Goal: Task Accomplishment & Management: Manage account settings

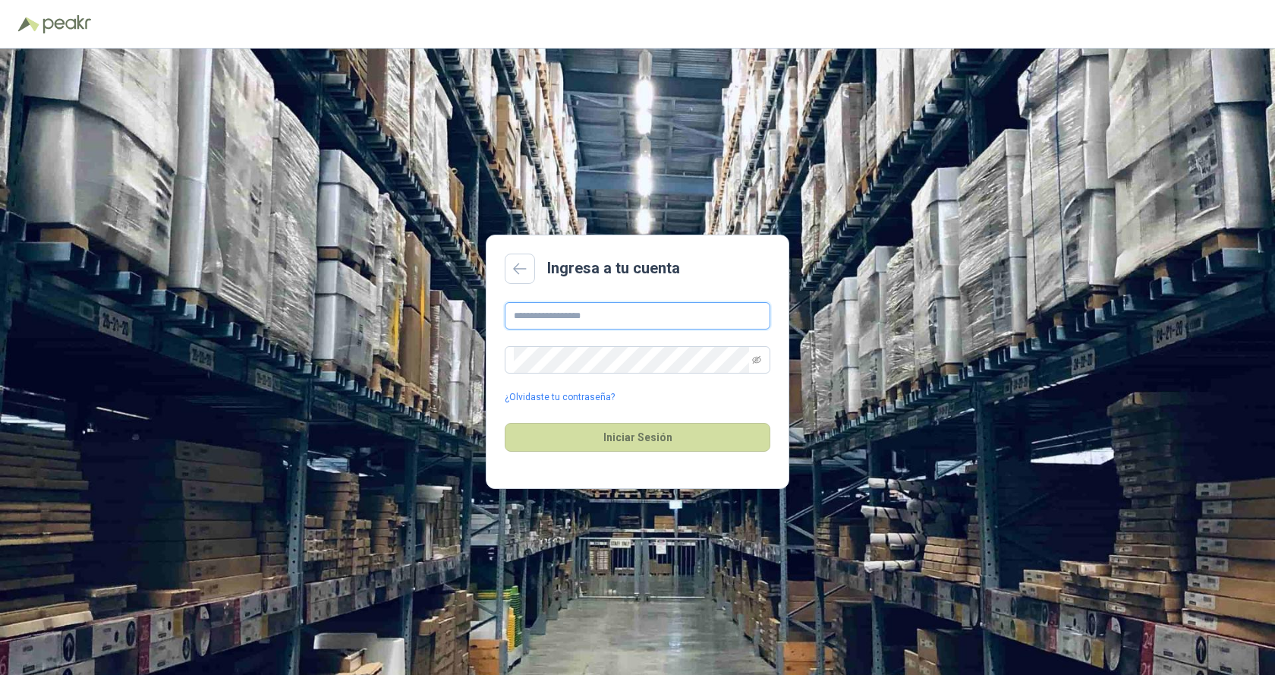
click at [509, 316] on input "text" at bounding box center [638, 315] width 266 height 27
click at [646, 436] on button "Iniciar Sesión" at bounding box center [638, 437] width 266 height 29
click at [649, 313] on input "**********" at bounding box center [638, 315] width 266 height 27
type input "*"
click at [516, 269] on icon at bounding box center [520, 269] width 12 height 10
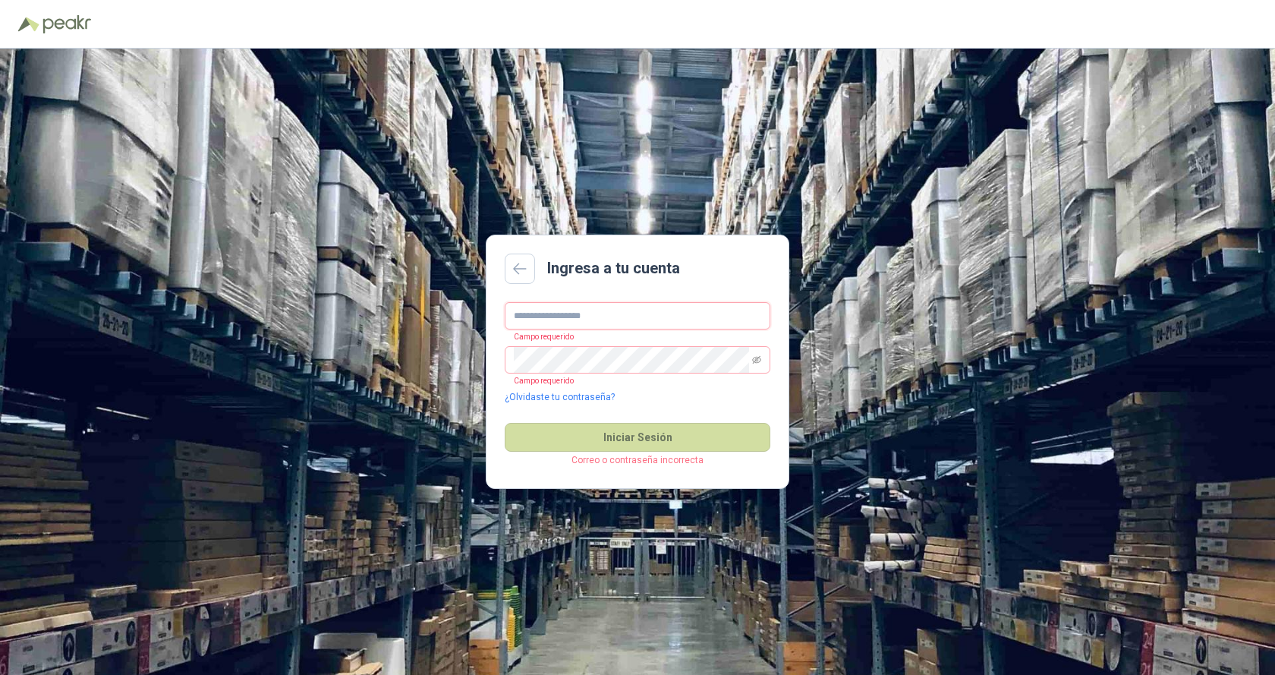
click at [524, 311] on input "text" at bounding box center [638, 315] width 266 height 27
type input "**********"
click at [634, 439] on button "Iniciar Sesión" at bounding box center [638, 437] width 266 height 29
click at [633, 435] on button "Iniciar Sesión" at bounding box center [638, 437] width 266 height 29
click at [632, 436] on button "Iniciar Sesión" at bounding box center [638, 437] width 266 height 29
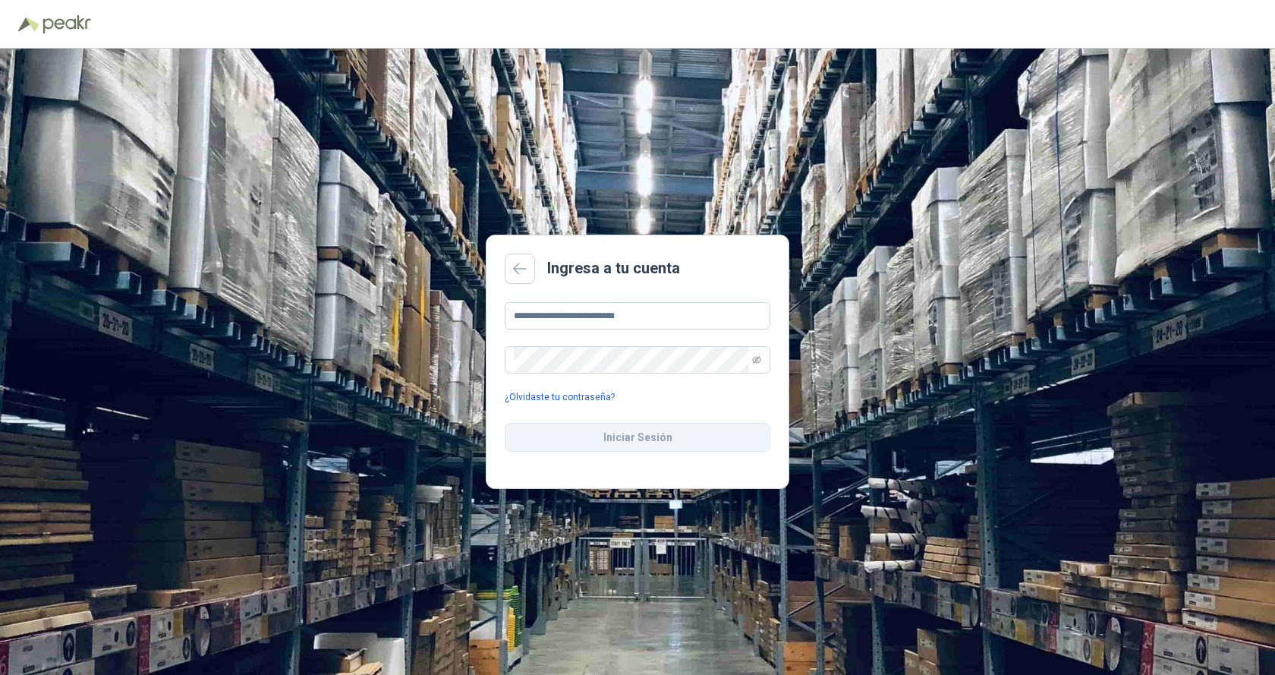
click at [538, 400] on link "¿Olvidaste tu contraseña?" at bounding box center [560, 397] width 110 height 14
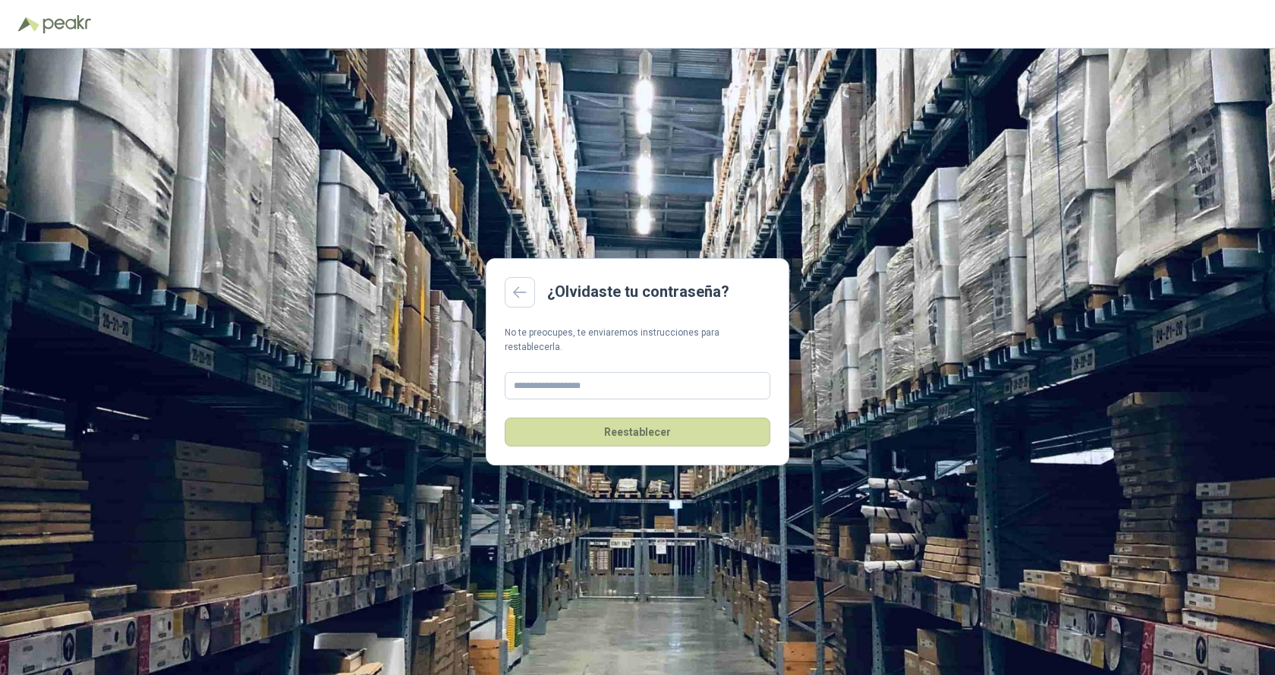
drag, startPoint x: 974, startPoint y: 417, endPoint x: 1009, endPoint y: 379, distance: 51.6
click at [975, 417] on div "¿Olvidaste tu contraseña? No te preocupes, te enviaremos instrucciones para res…" at bounding box center [637, 362] width 1275 height 626
